Goal: Task Accomplishment & Management: Use online tool/utility

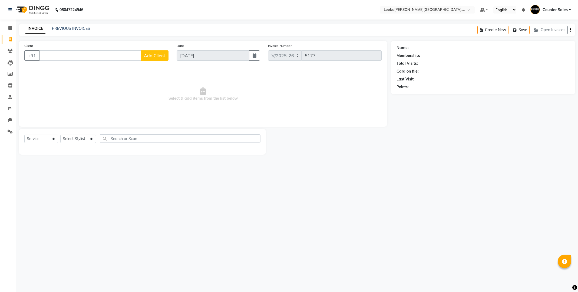
select select "4385"
select select "service"
click at [10, 131] on icon at bounding box center [10, 131] width 5 height 4
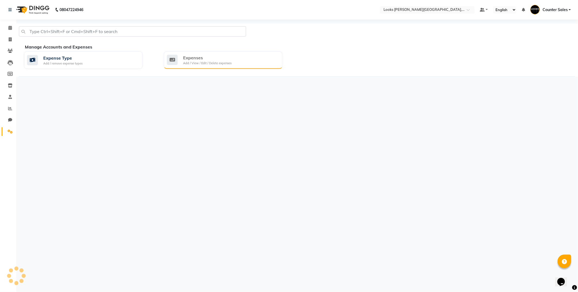
click at [211, 58] on div "Expenses" at bounding box center [207, 57] width 48 height 6
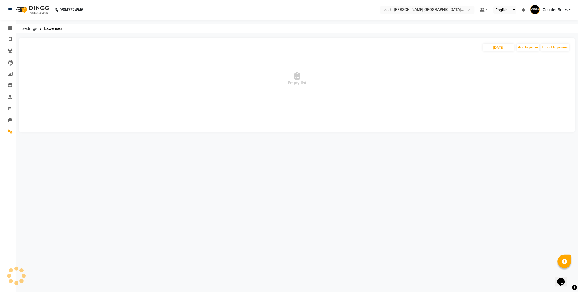
click at [12, 107] on icon at bounding box center [10, 108] width 4 height 4
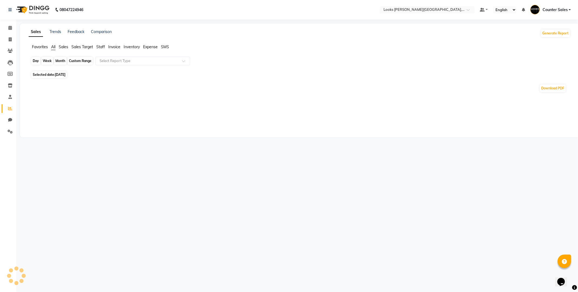
click at [33, 61] on div "Day" at bounding box center [35, 61] width 9 height 8
select select "9"
select select "2025"
click at [98, 47] on span "Staff" at bounding box center [100, 46] width 9 height 5
click at [35, 61] on div "Day" at bounding box center [35, 61] width 9 height 8
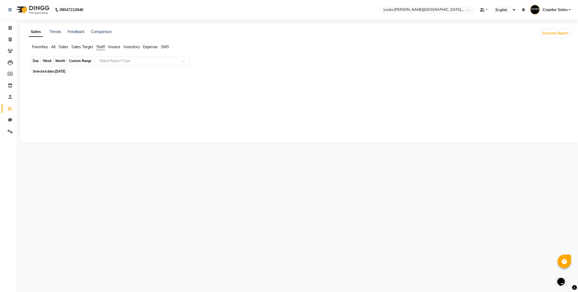
select select "9"
select select "2025"
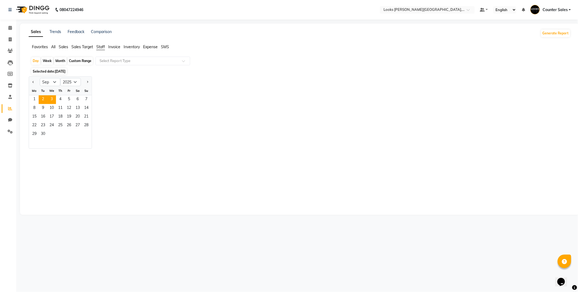
click at [43, 99] on span "2" at bounding box center [43, 99] width 9 height 9
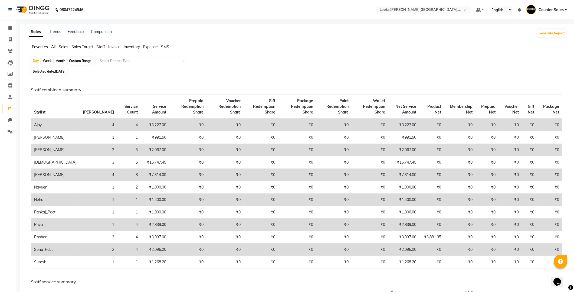
scroll to position [0, 0]
click at [10, 38] on icon at bounding box center [10, 39] width 3 height 4
select select "service"
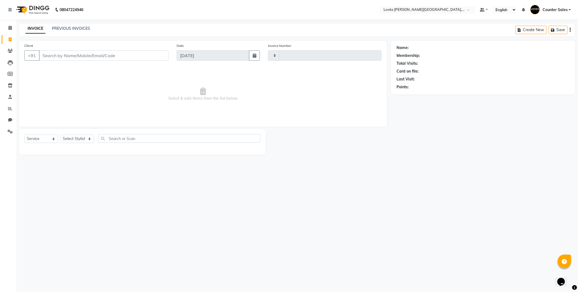
type input "5177"
select select "4385"
